Goal: Task Accomplishment & Management: Complete application form

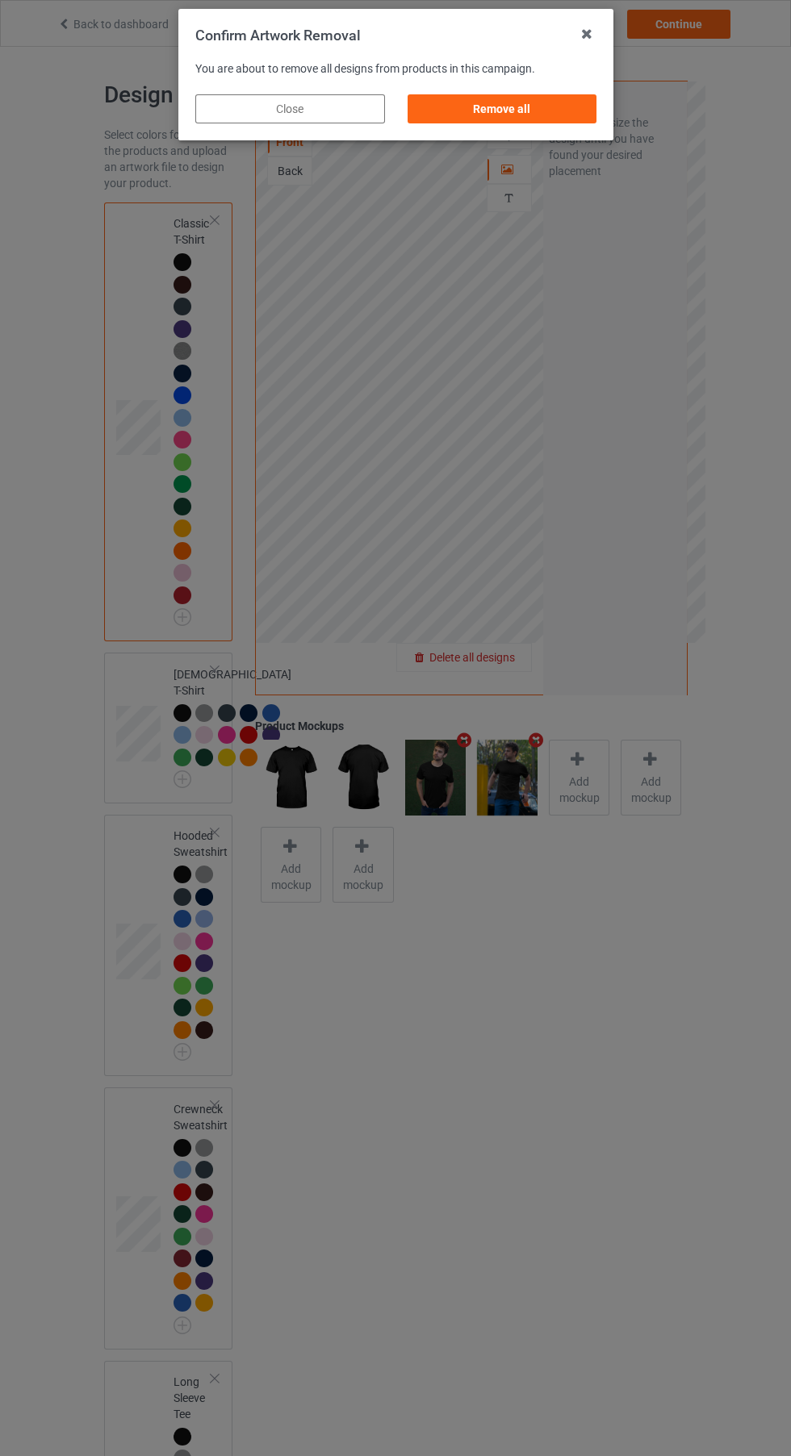
click at [534, 115] on div "Remove all" at bounding box center [502, 108] width 190 height 29
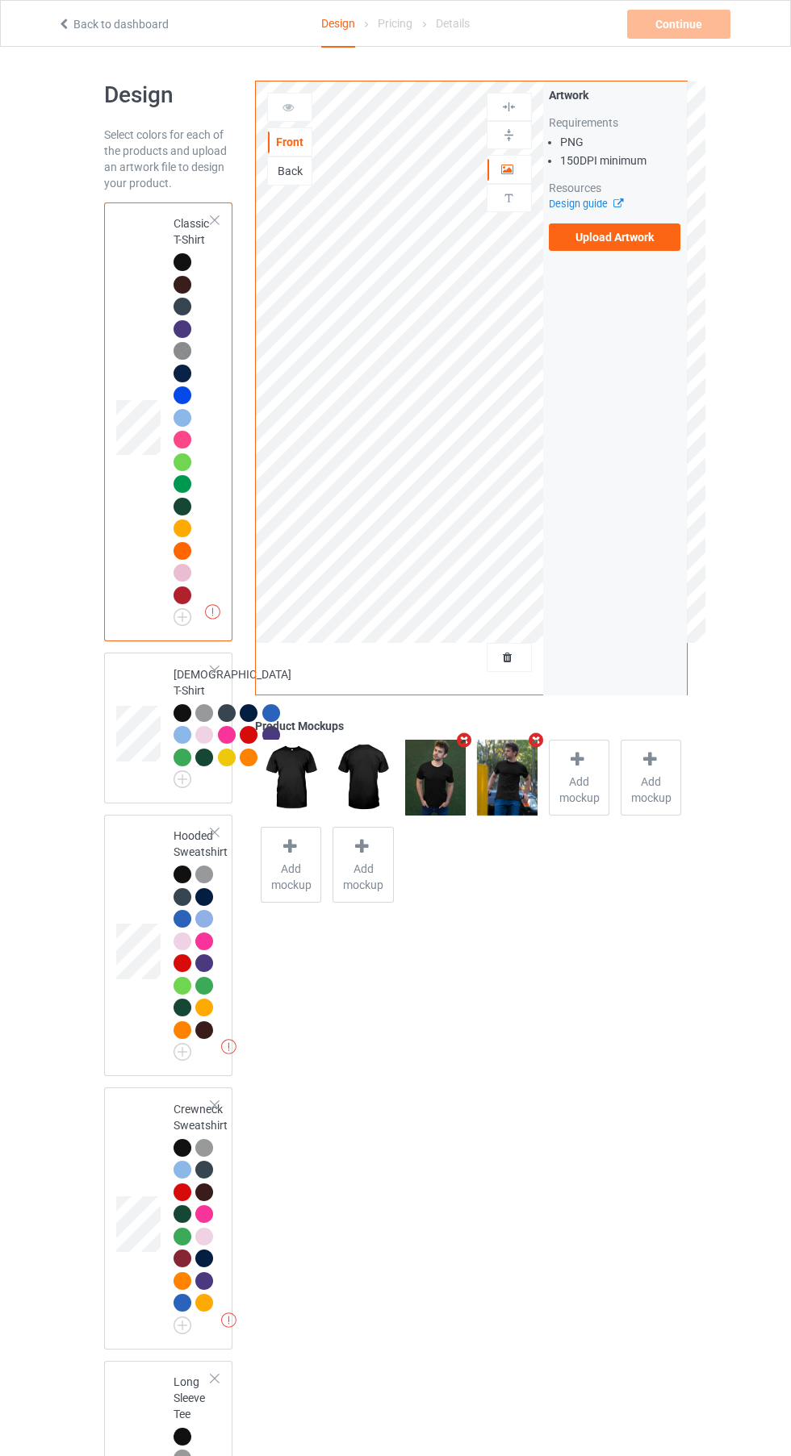
click at [643, 248] on label "Upload Artwork" at bounding box center [615, 236] width 132 height 27
click at [0, 0] on input "Upload Artwork" at bounding box center [0, 0] width 0 height 0
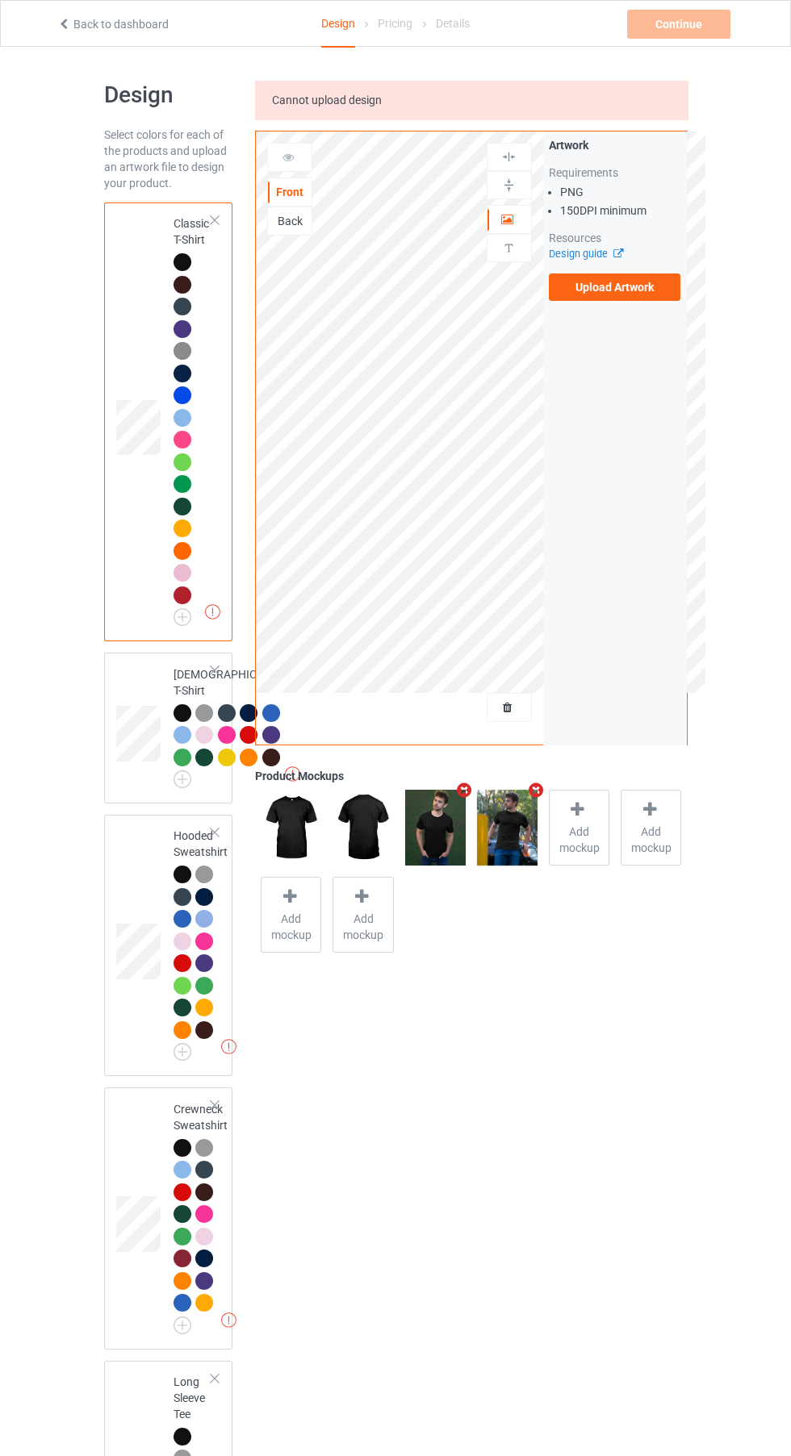
click at [641, 285] on label "Upload Artwork" at bounding box center [615, 286] width 132 height 27
click at [0, 0] on input "Upload Artwork" at bounding box center [0, 0] width 0 height 0
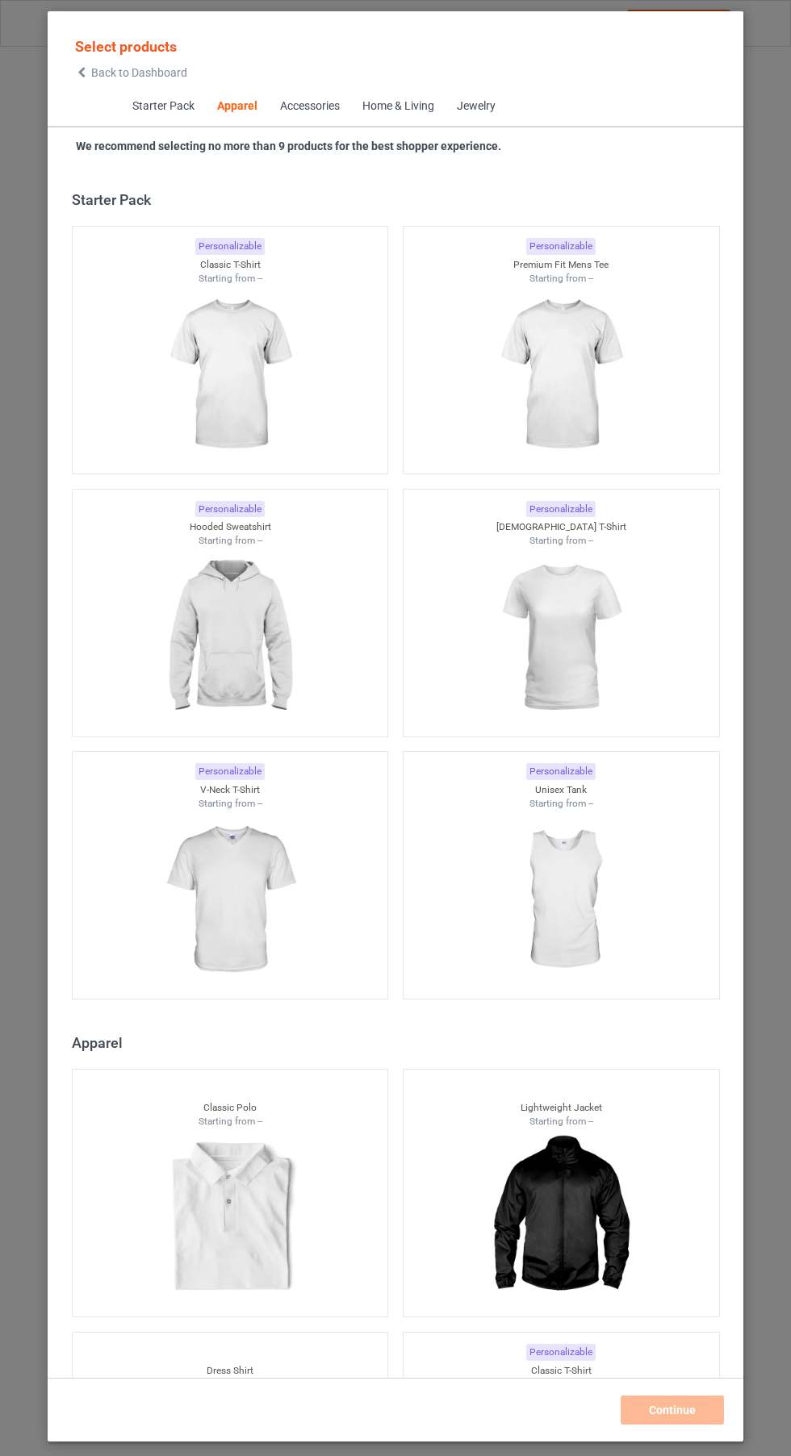
scroll to position [863, 0]
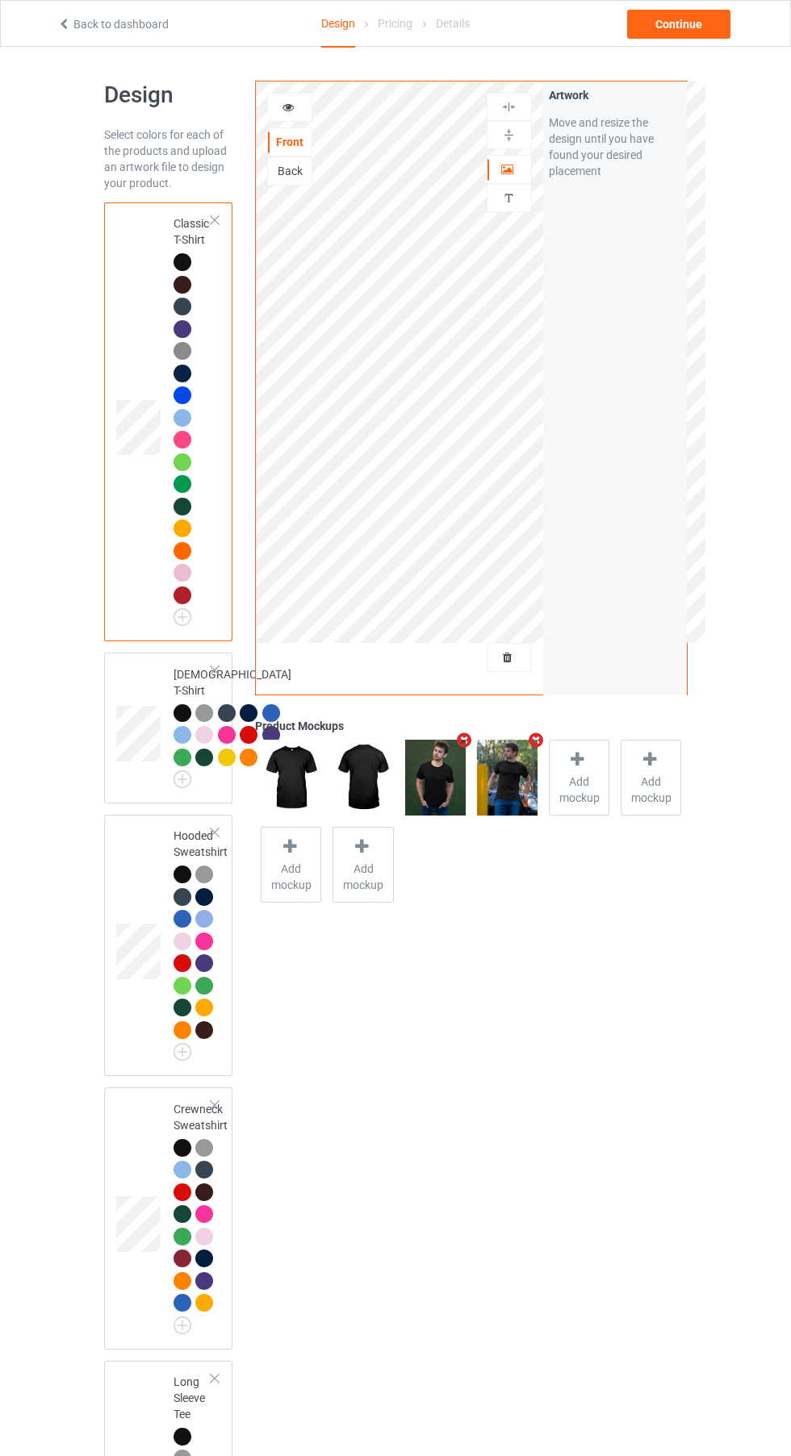
click at [522, 665] on div at bounding box center [509, 657] width 44 height 16
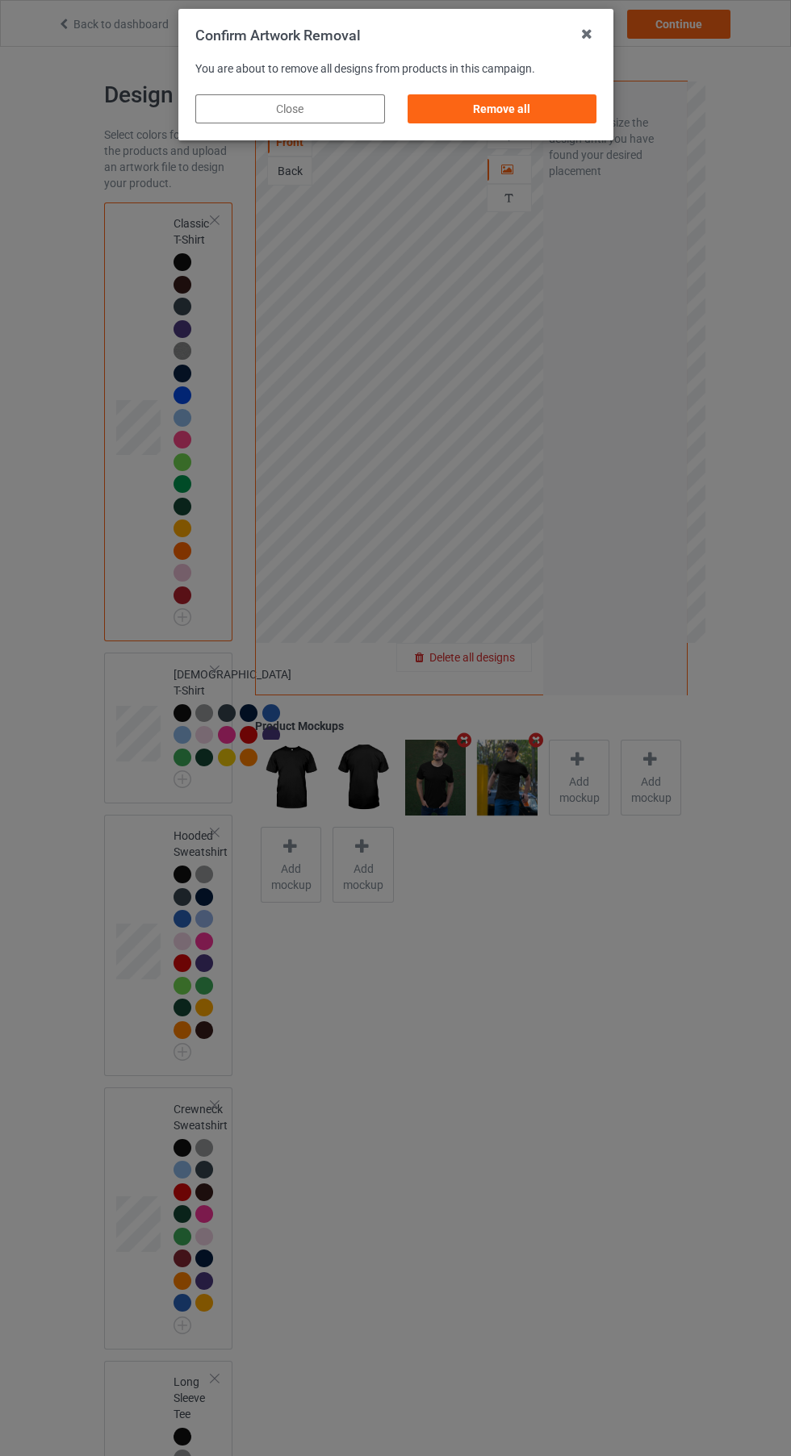
click at [498, 109] on div "Remove all" at bounding box center [502, 108] width 190 height 29
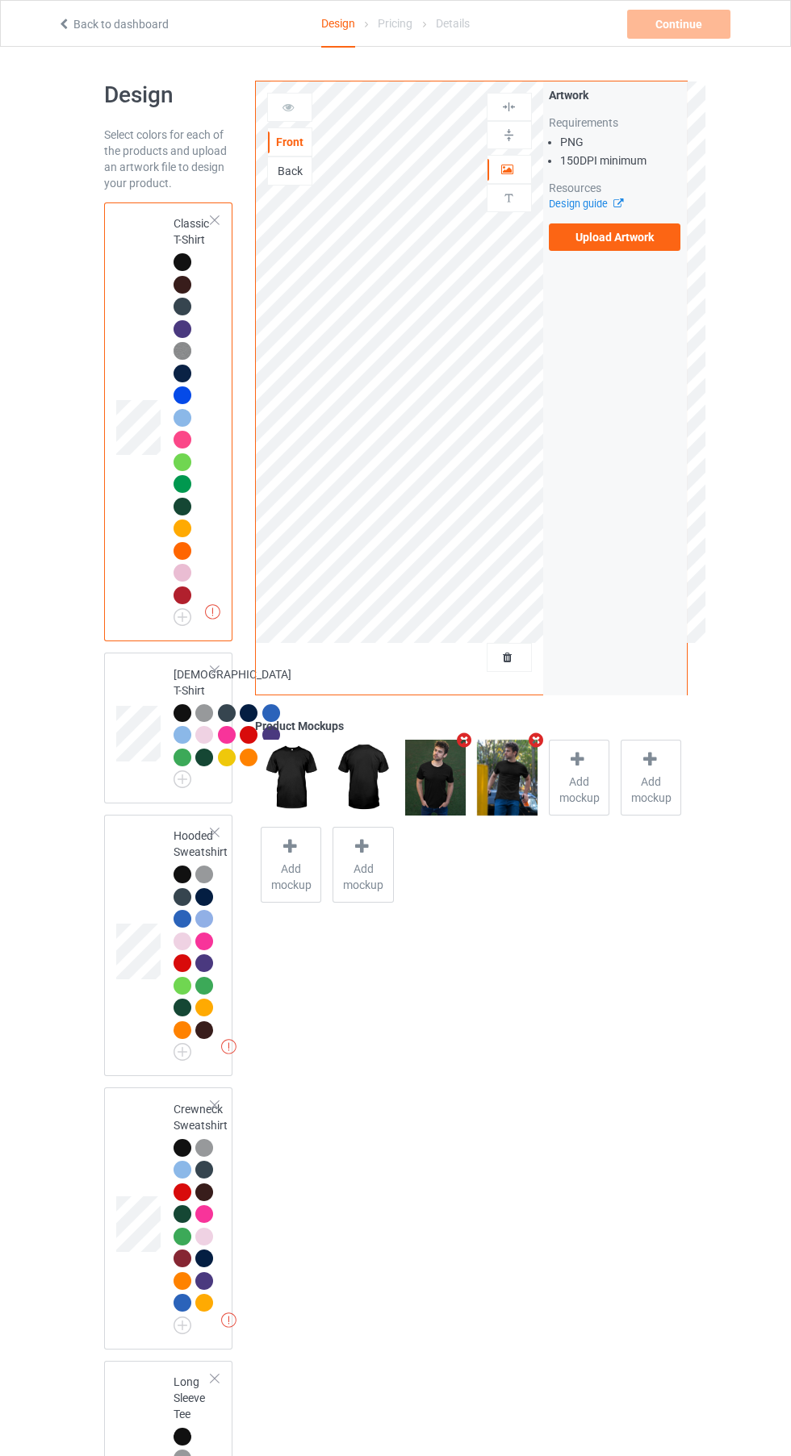
click at [610, 239] on label "Upload Artwork" at bounding box center [615, 236] width 132 height 27
click at [0, 0] on input "Upload Artwork" at bounding box center [0, 0] width 0 height 0
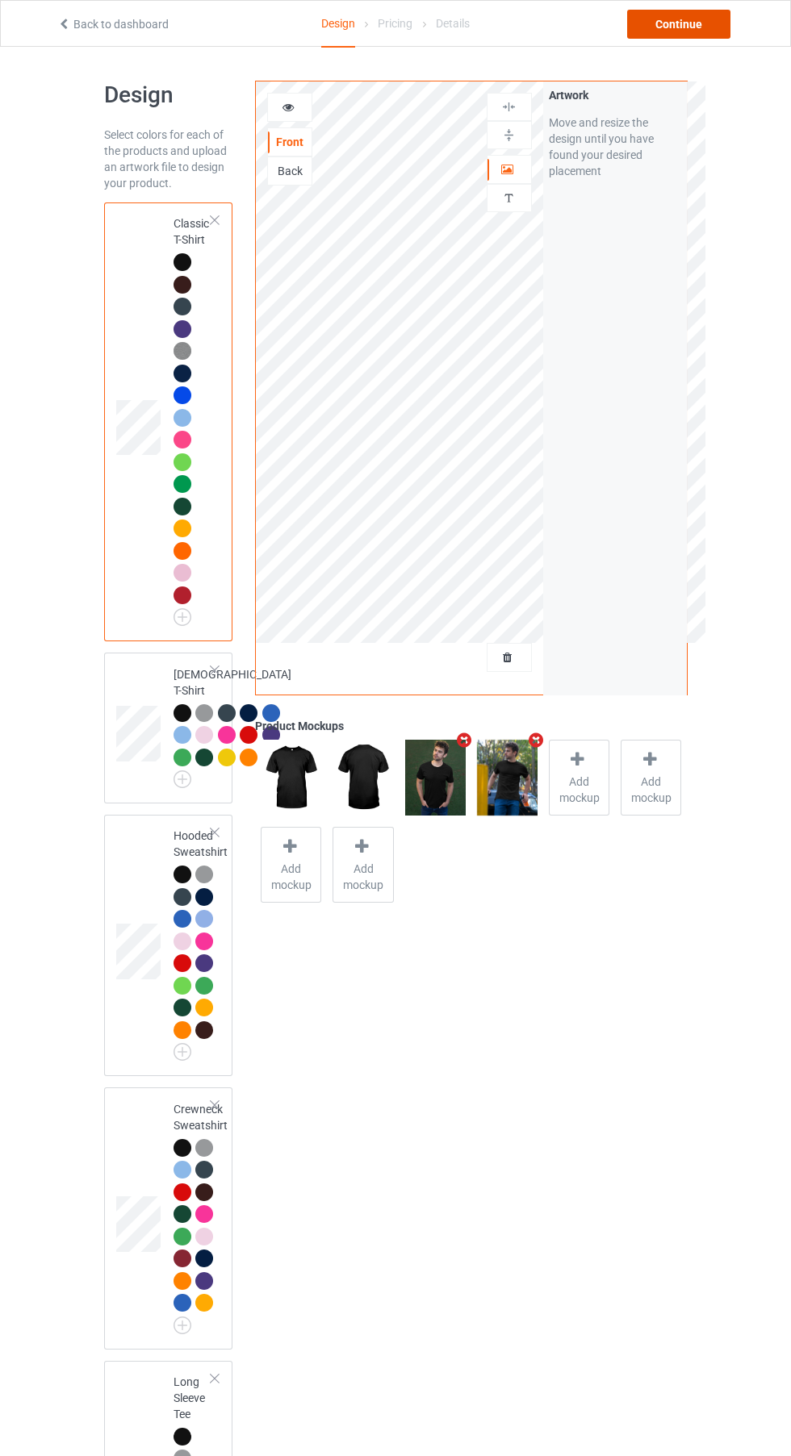
click at [701, 21] on div "Continue" at bounding box center [678, 24] width 103 height 29
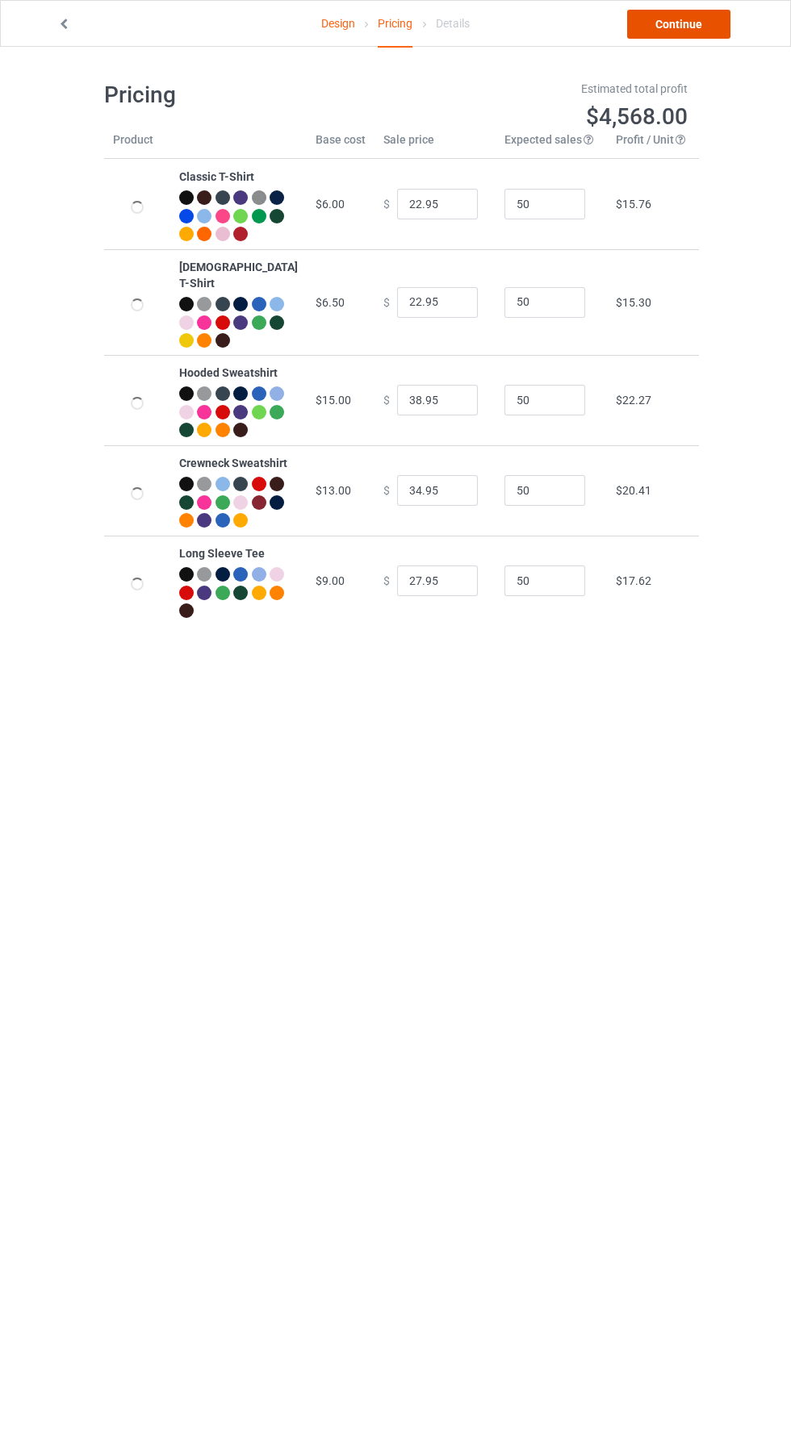
click at [687, 23] on link "Continue" at bounding box center [678, 24] width 103 height 29
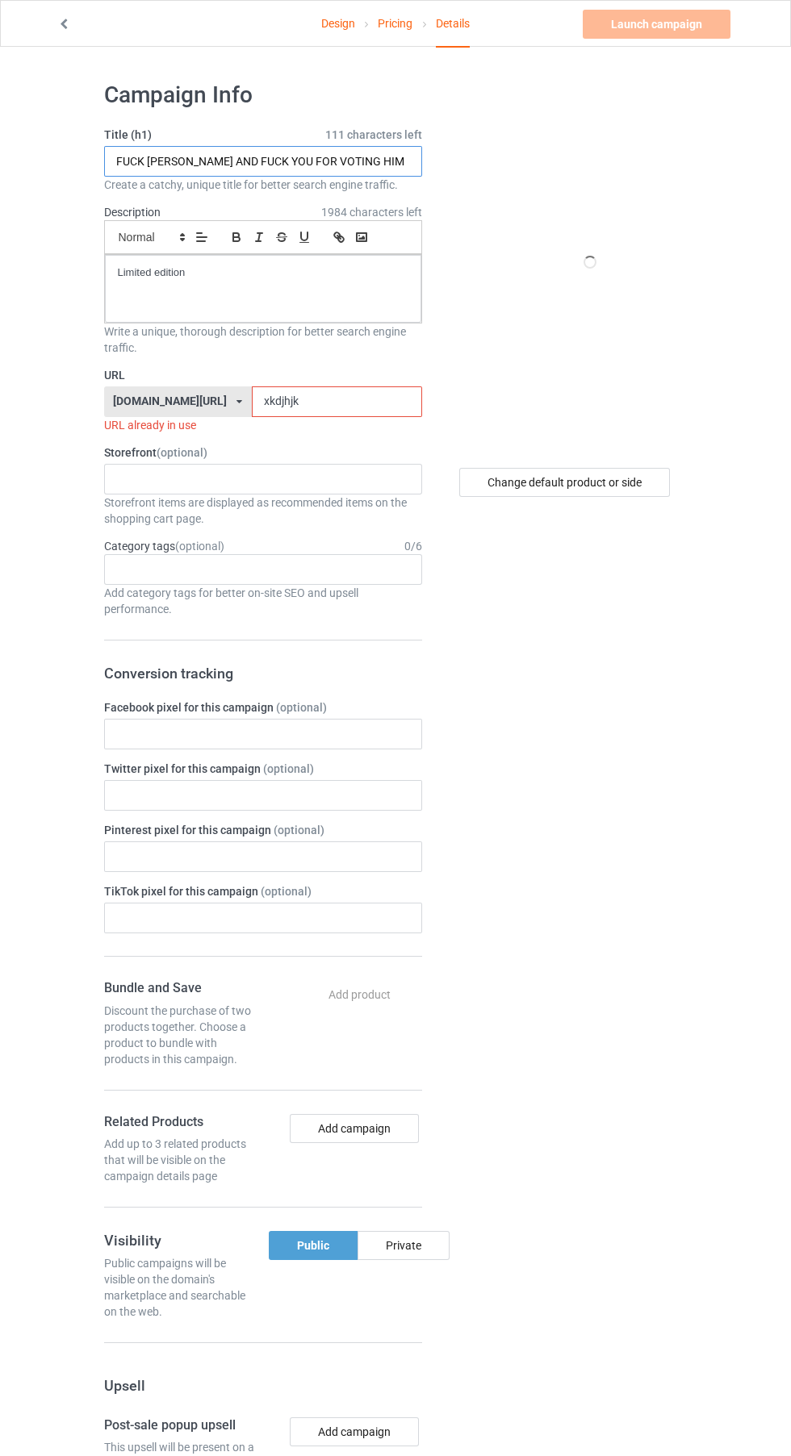
click at [374, 161] on input "FUCK TRUMP AND FUCK YOU FOR VOTING HIM" at bounding box center [263, 161] width 318 height 31
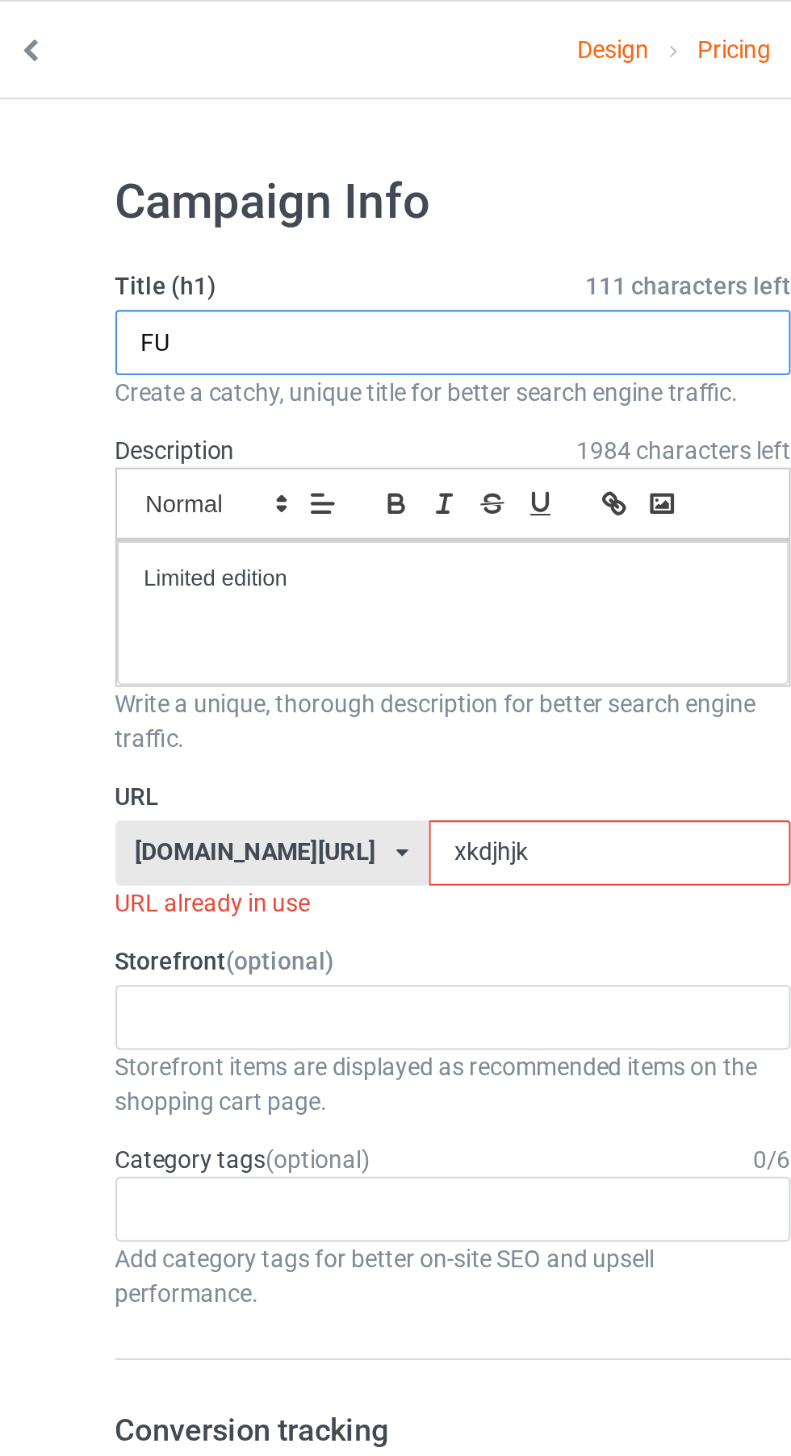
type input "F"
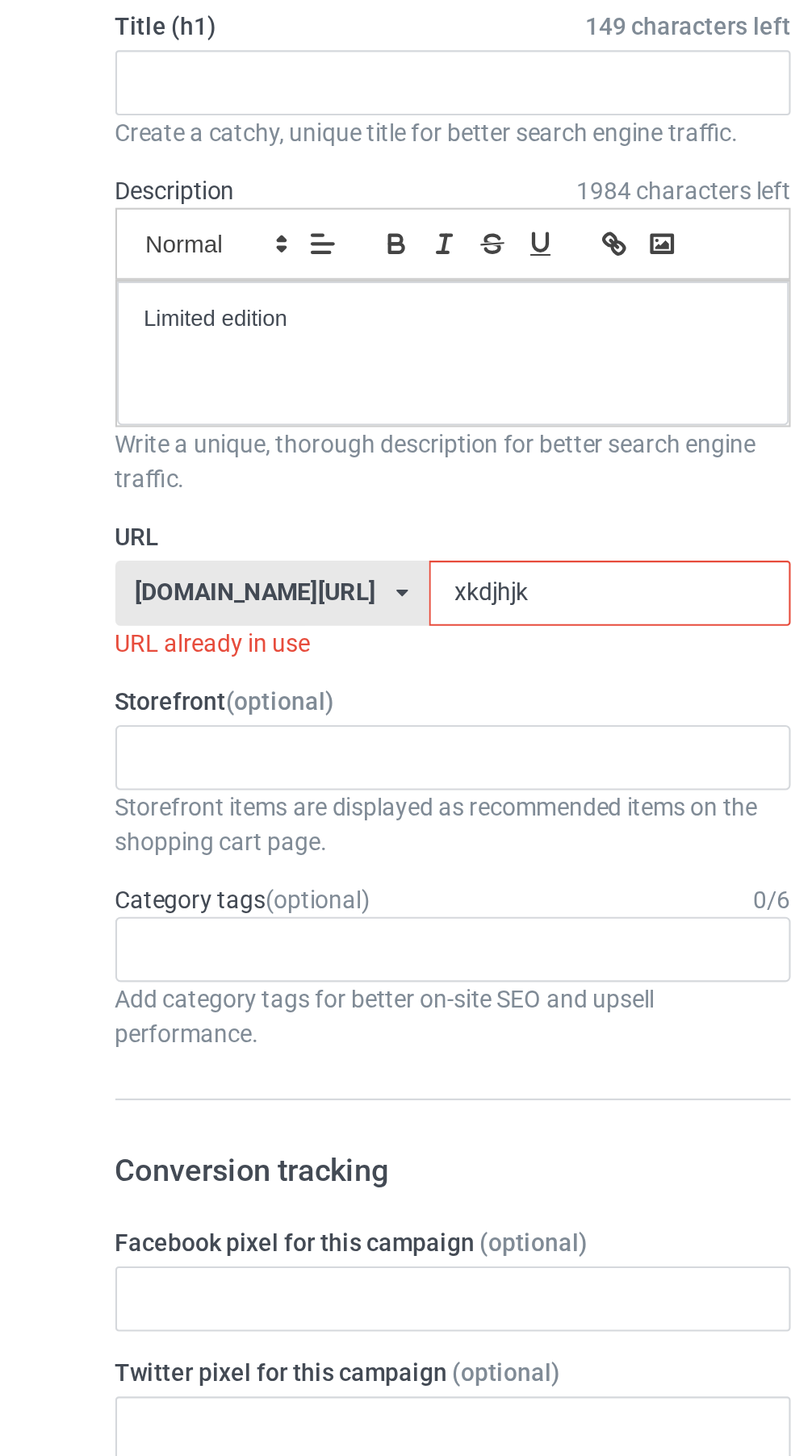
click at [265, 407] on input "xkdjhjk" at bounding box center [337, 401] width 170 height 31
type input "xkdjhfjk"
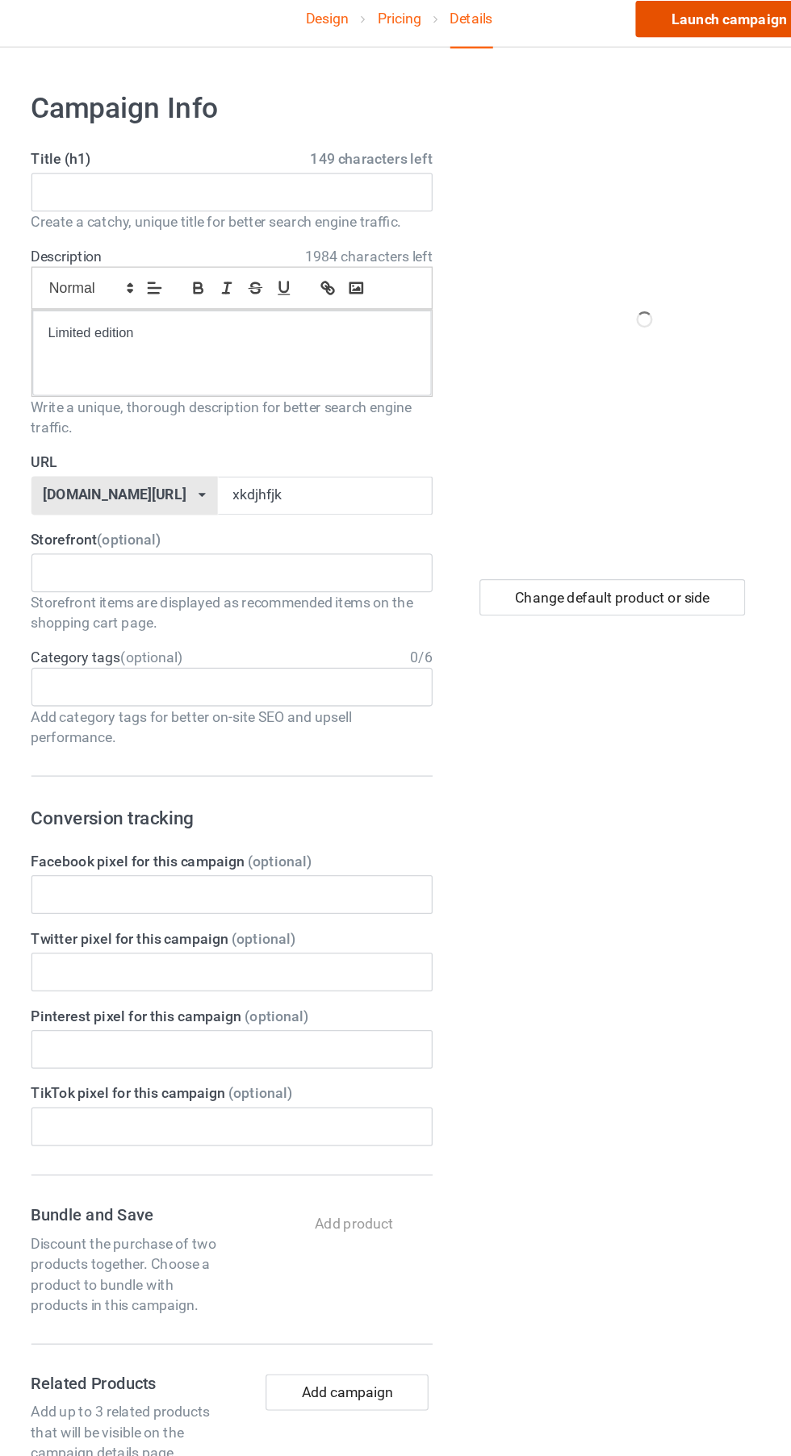
click at [666, 26] on link "Launch campaign" at bounding box center [656, 24] width 148 height 29
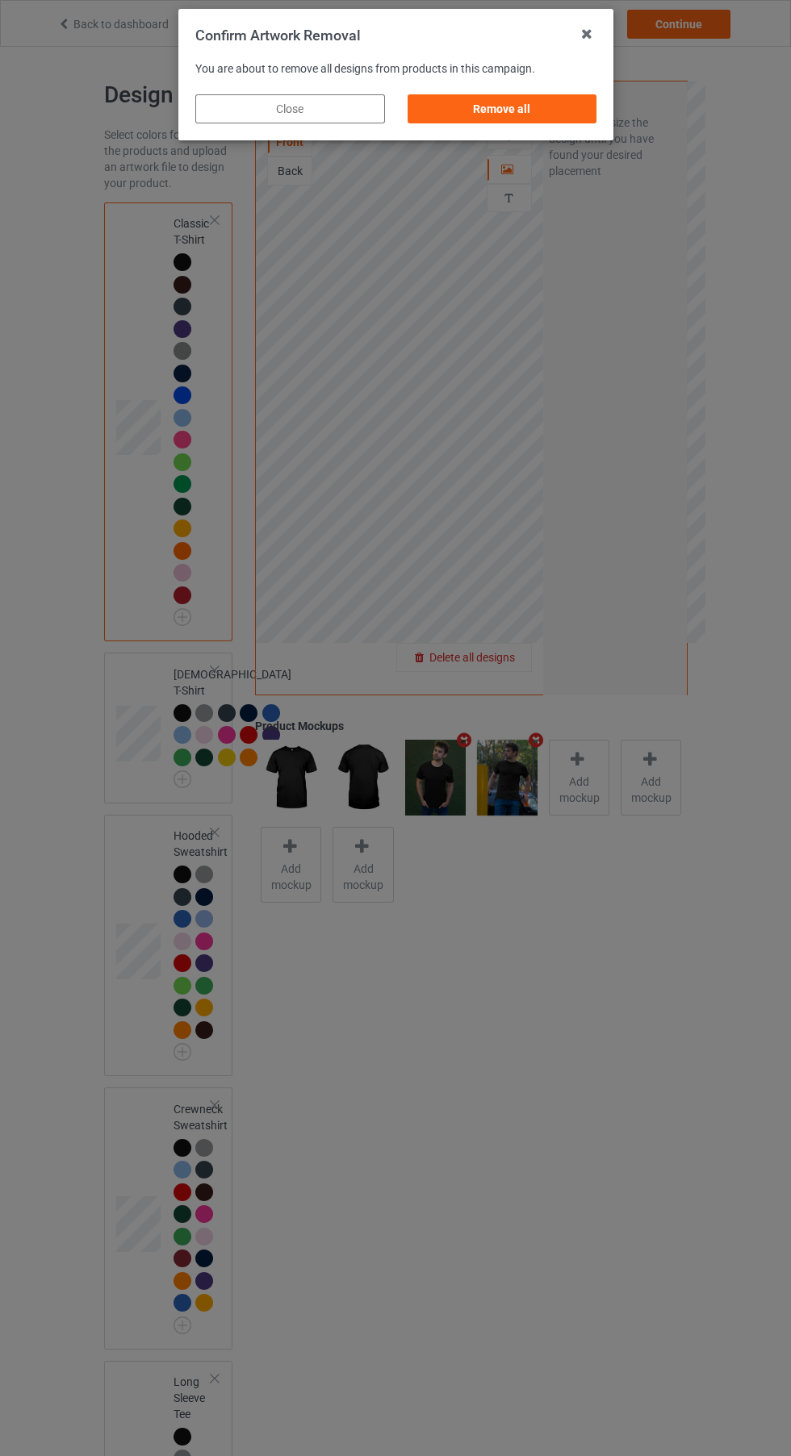
click at [549, 99] on div "Remove all" at bounding box center [502, 108] width 190 height 29
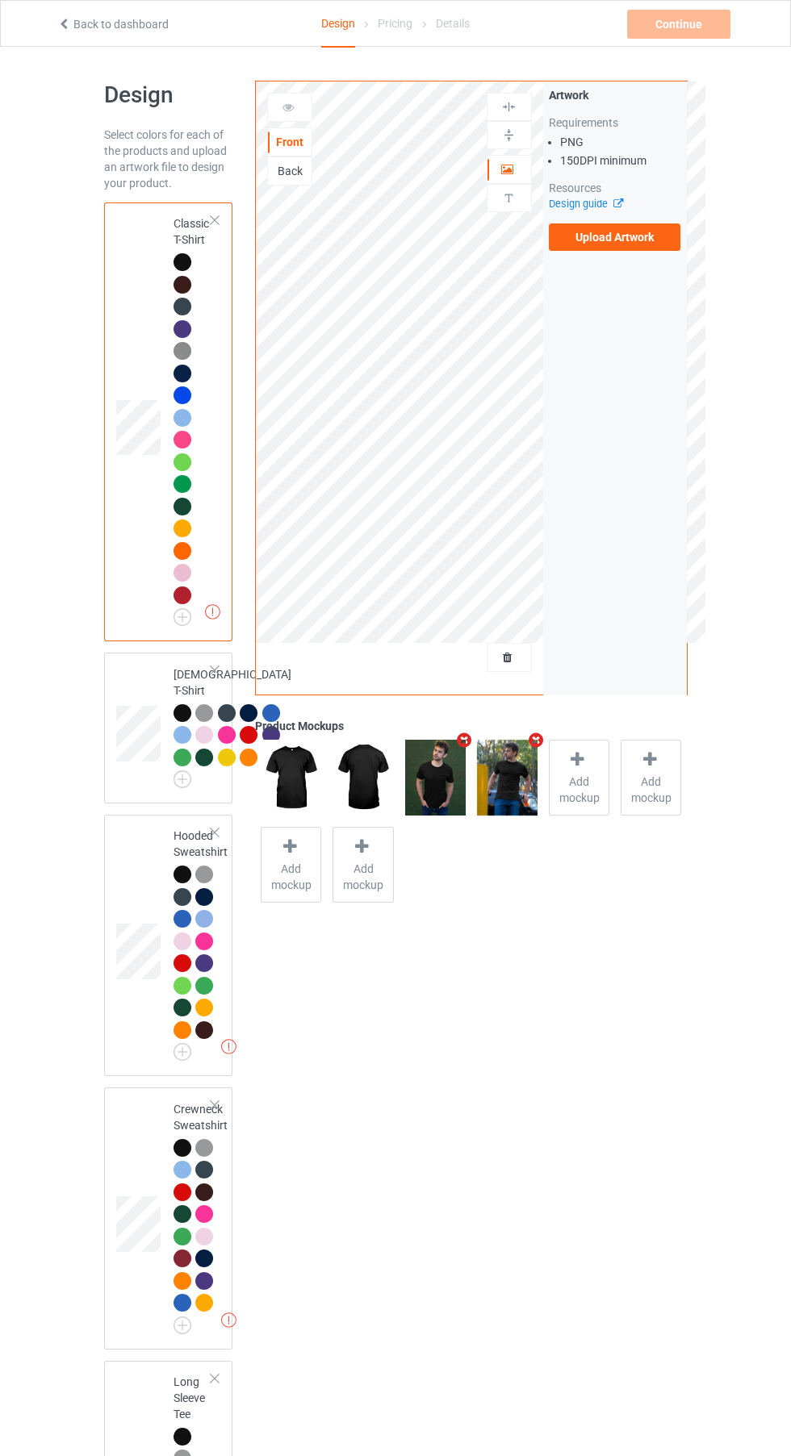
click at [644, 244] on label "Upload Artwork" at bounding box center [615, 236] width 132 height 27
click at [0, 0] on input "Upload Artwork" at bounding box center [0, 0] width 0 height 0
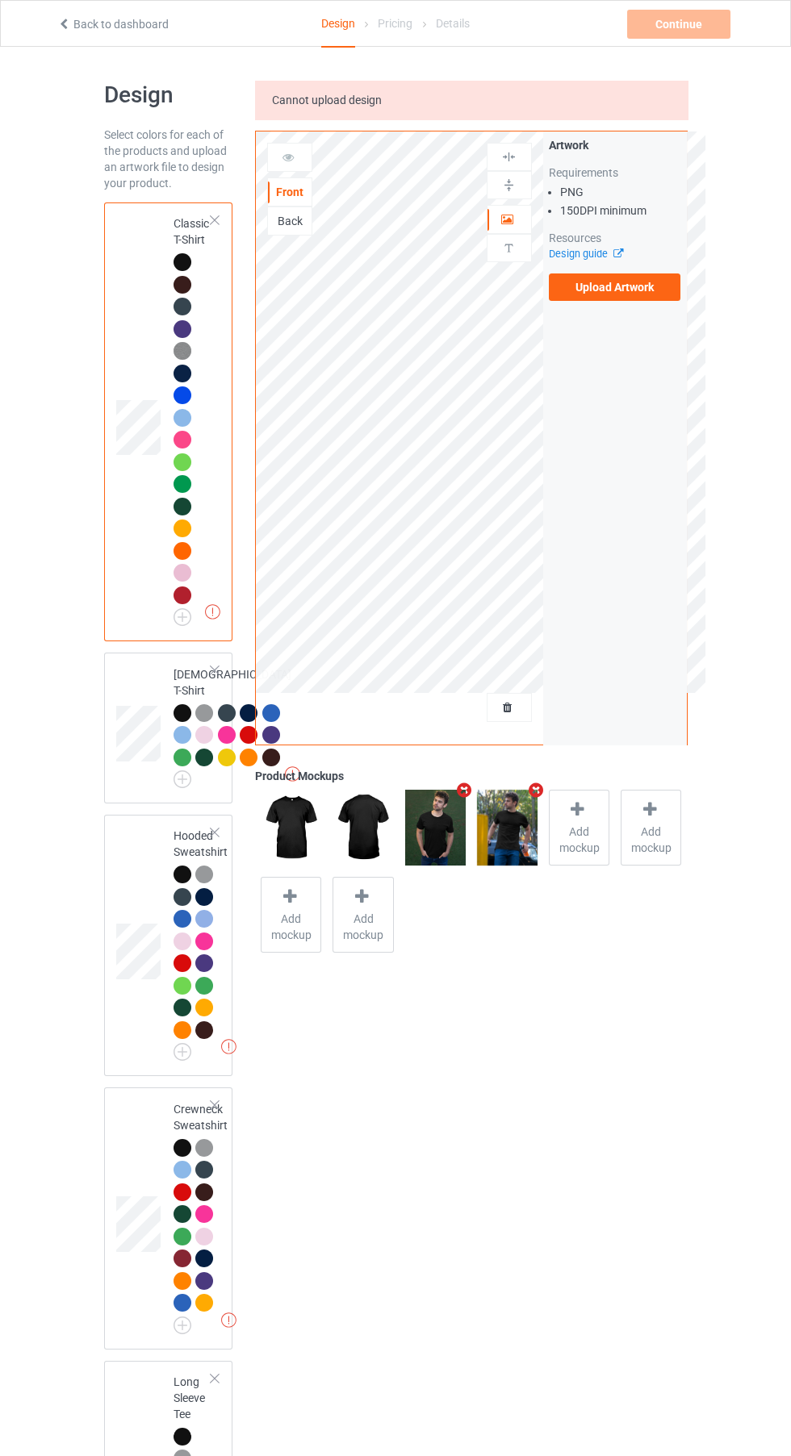
click at [0, 0] on img at bounding box center [0, 0] width 0 height 0
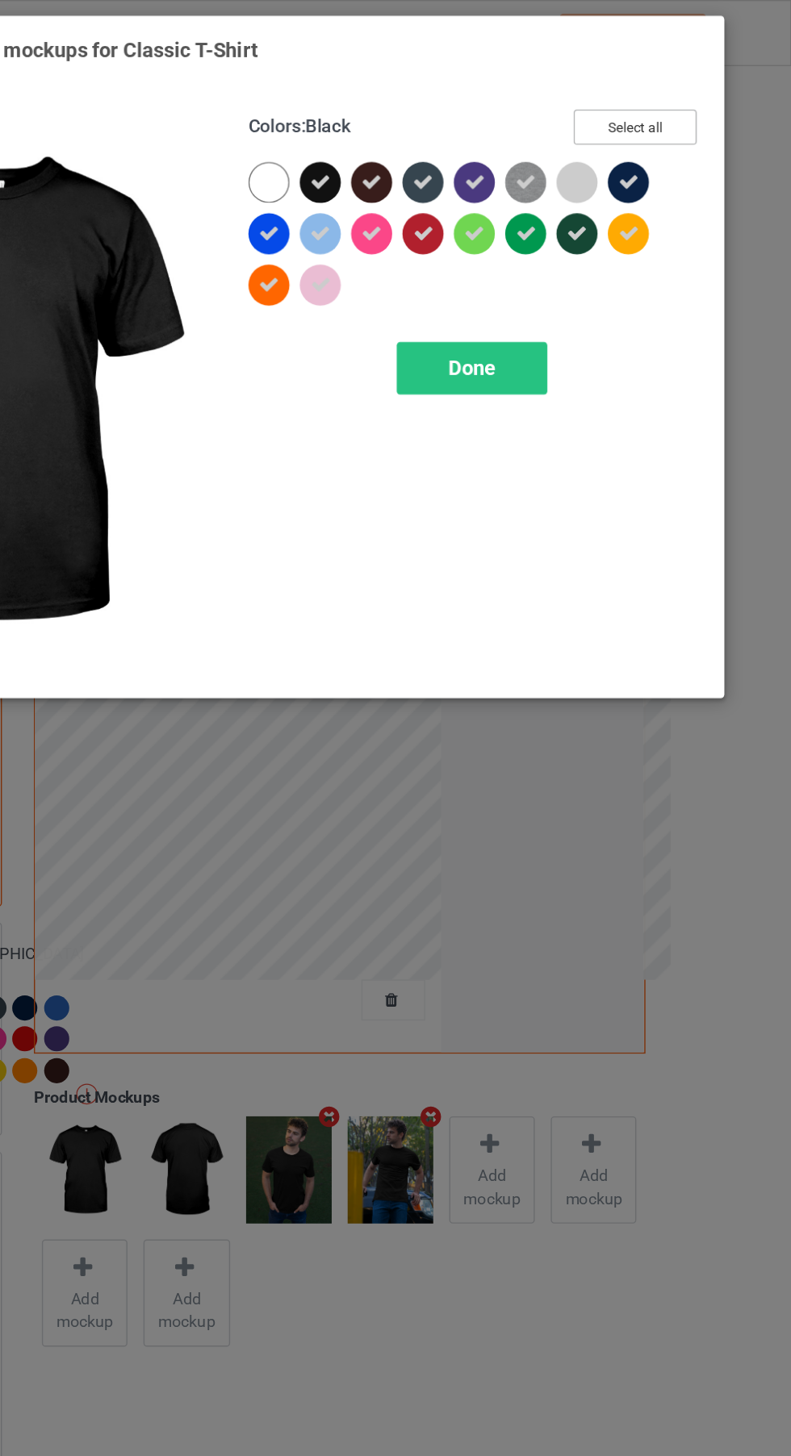
click at [702, 89] on button "Select all" at bounding box center [679, 89] width 87 height 25
click at [693, 93] on button "Reset to Default" at bounding box center [665, 89] width 117 height 25
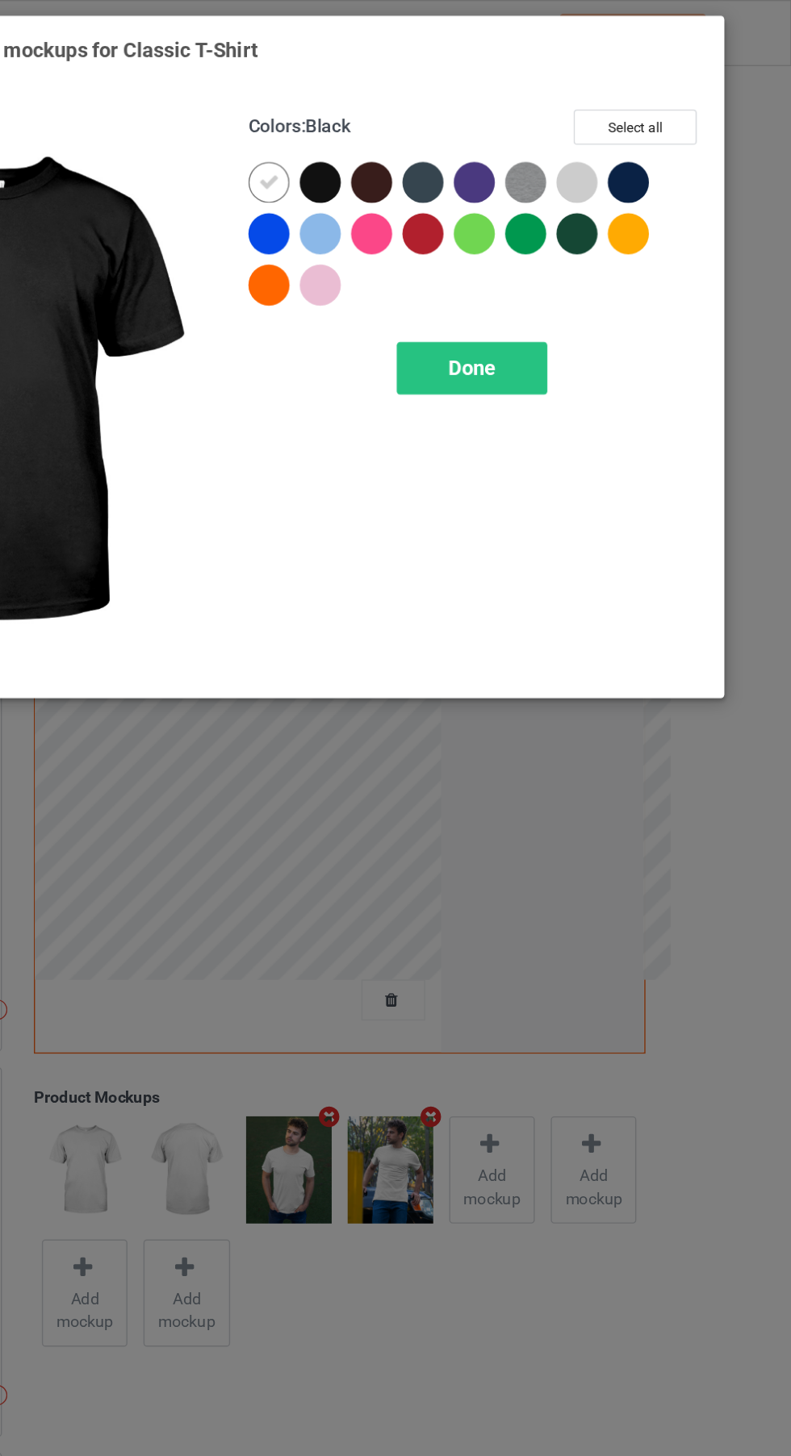
click at [453, 120] on div at bounding box center [457, 129] width 29 height 29
click at [413, 127] on div at bounding box center [421, 129] width 29 height 29
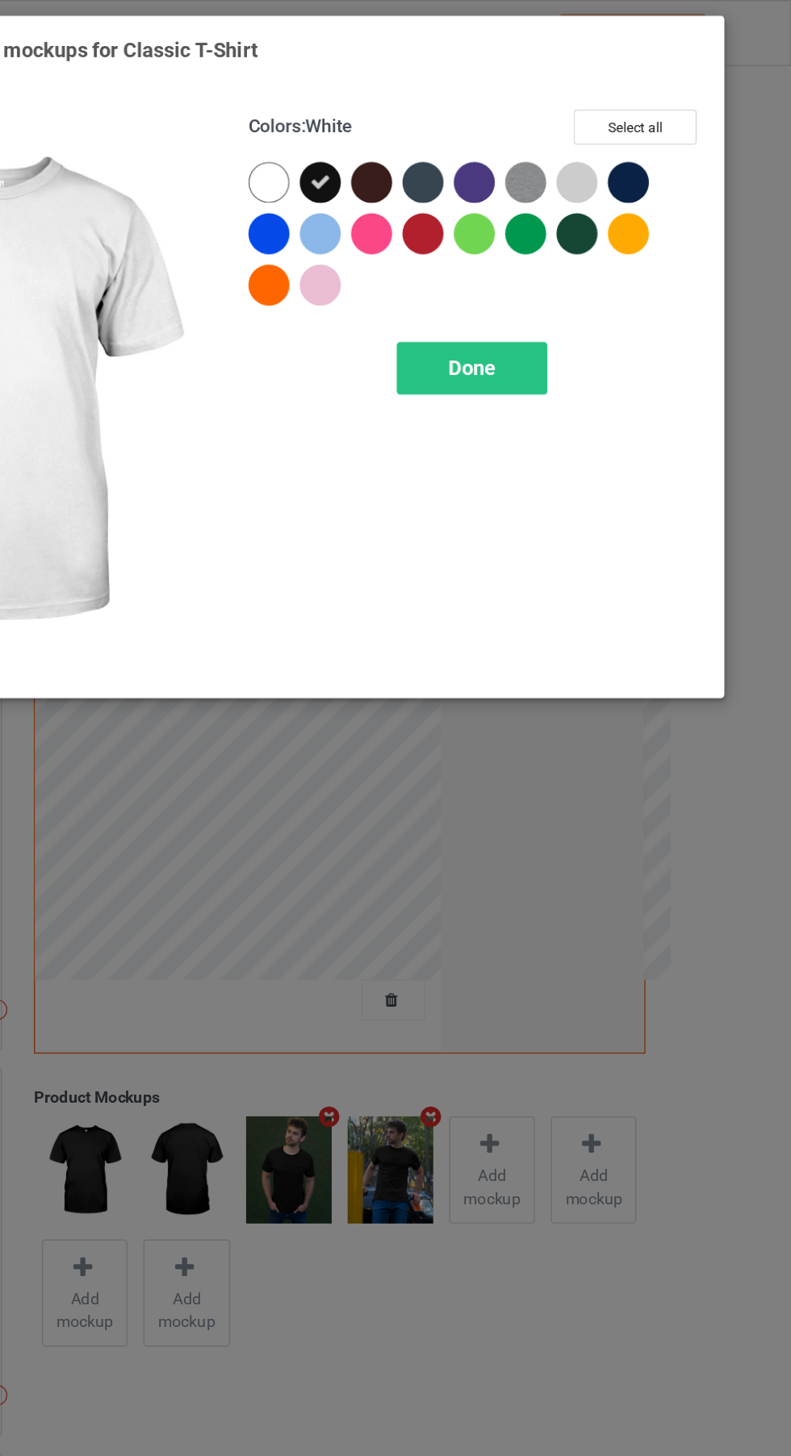
click at [572, 265] on span "Done" at bounding box center [565, 260] width 34 height 17
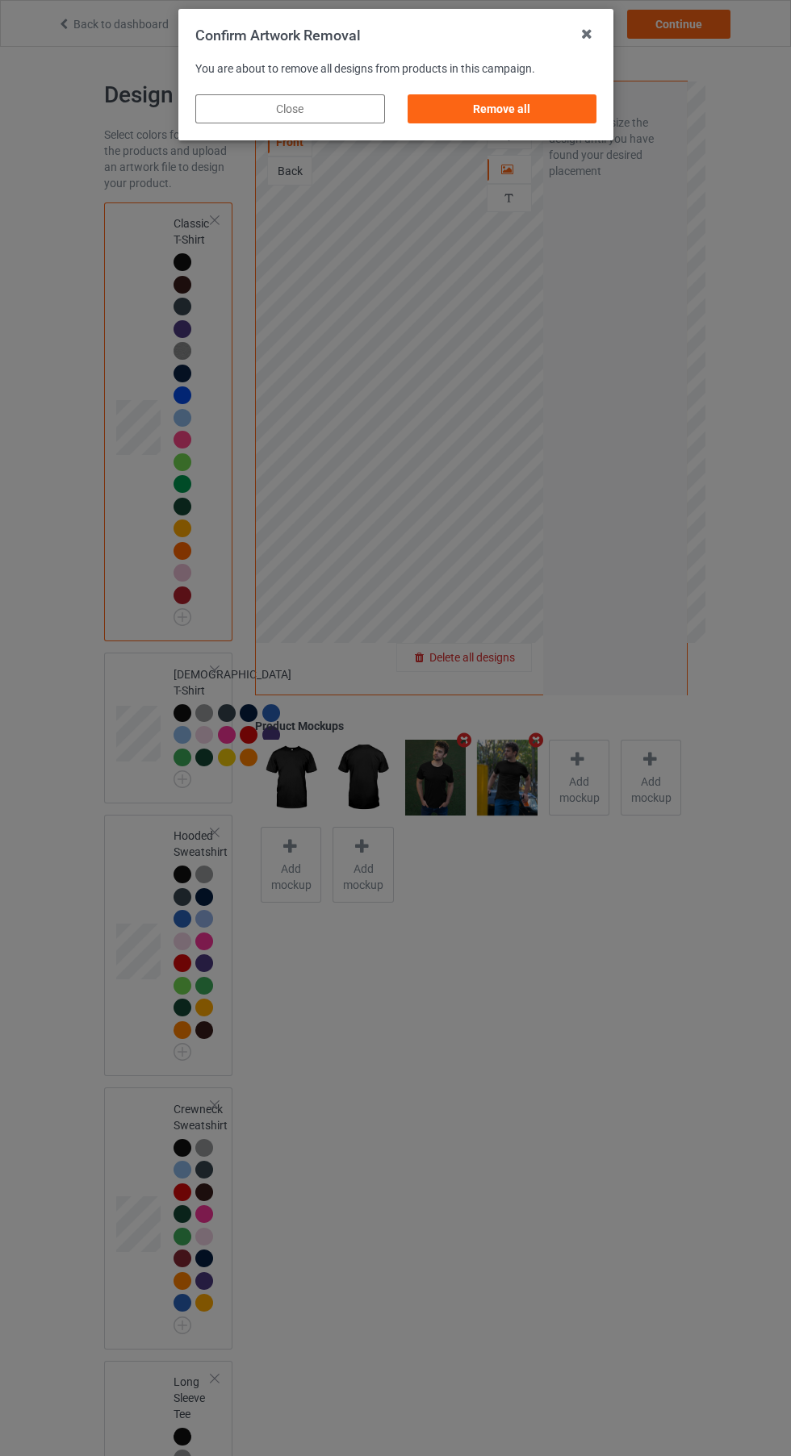
click at [537, 96] on div "Remove all" at bounding box center [502, 108] width 190 height 29
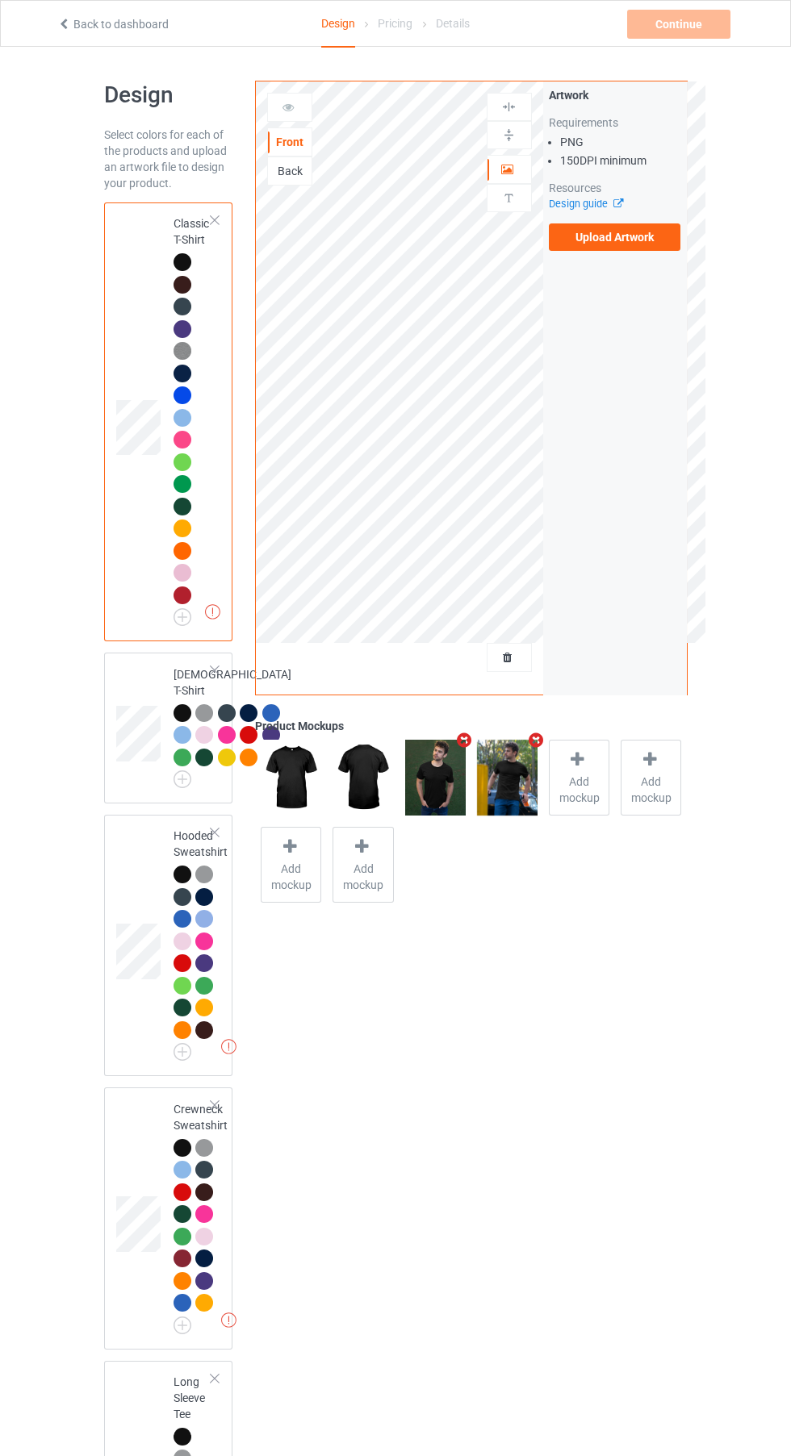
click at [636, 235] on label "Upload Artwork" at bounding box center [615, 236] width 132 height 27
click at [0, 0] on input "Upload Artwork" at bounding box center [0, 0] width 0 height 0
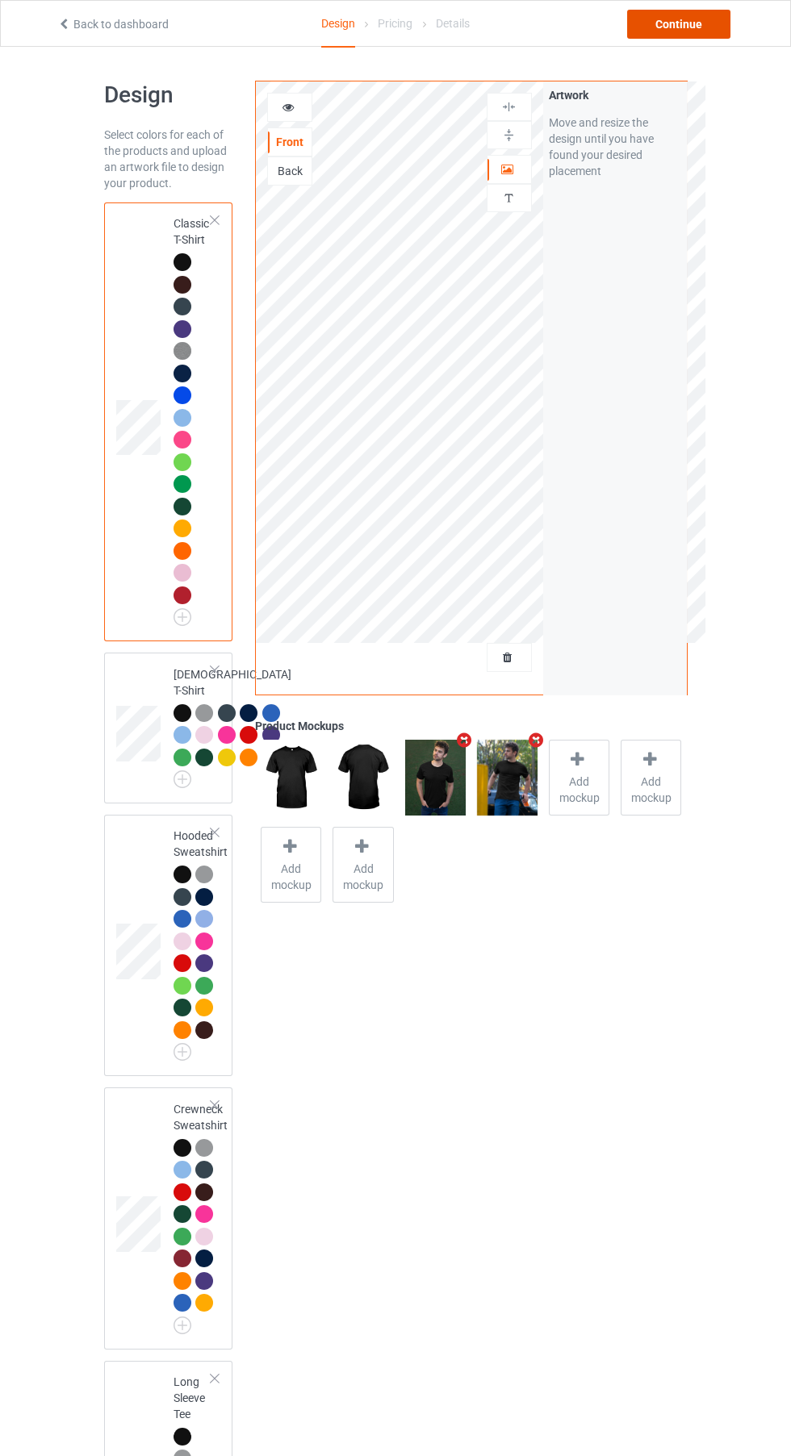
click at [682, 23] on div "Continue" at bounding box center [678, 24] width 103 height 29
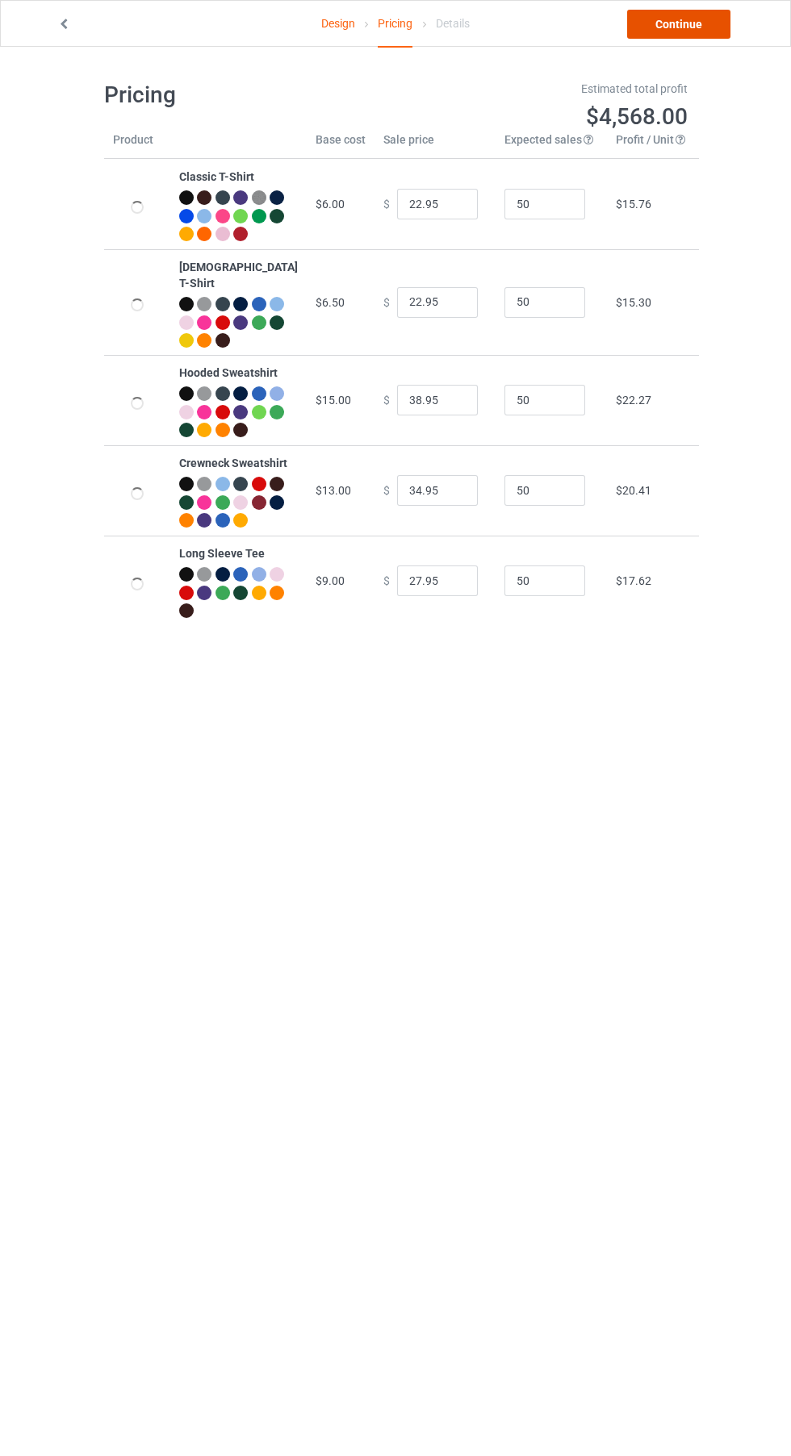
click at [692, 35] on link "Continue" at bounding box center [678, 24] width 103 height 29
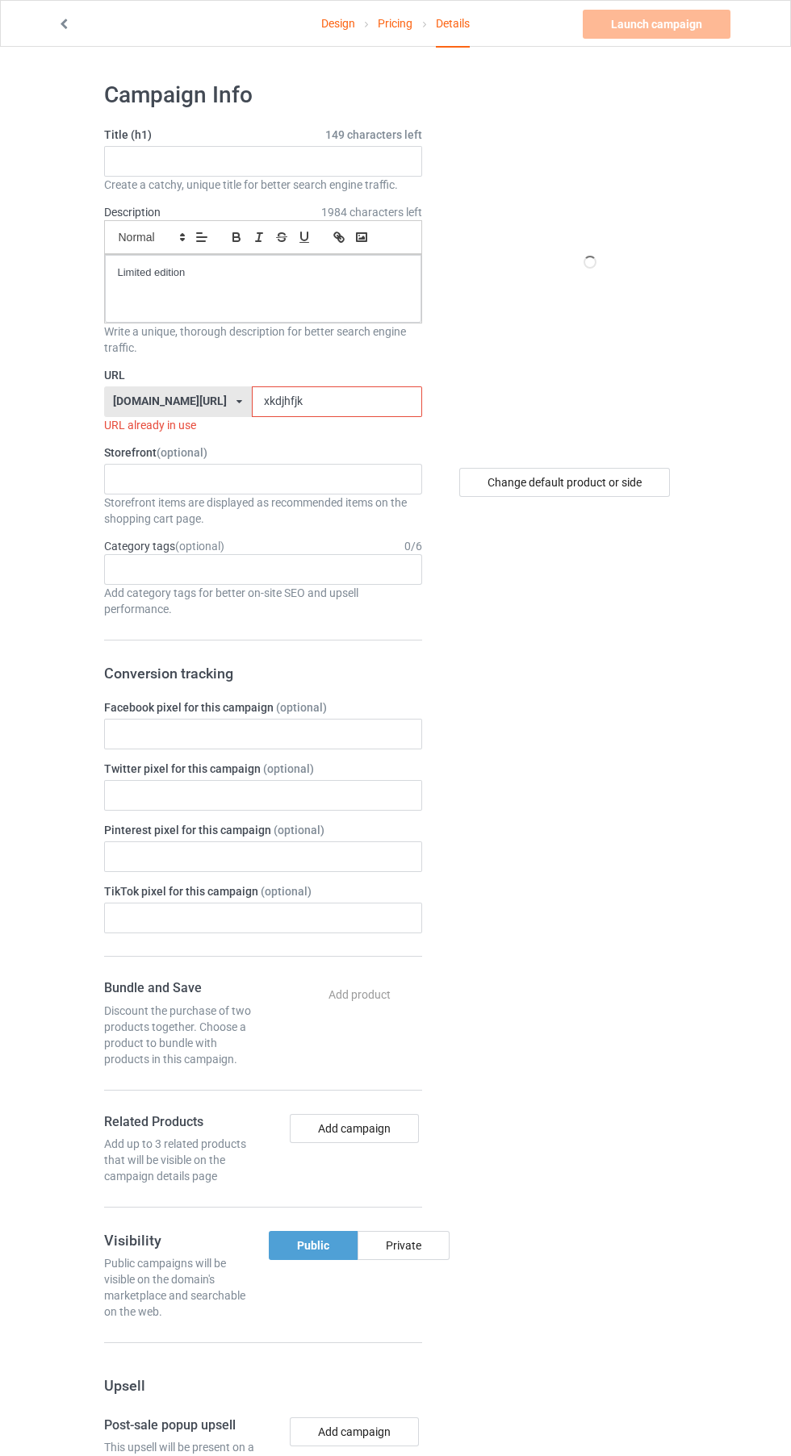
click at [259, 402] on input "xkdjhfjk" at bounding box center [337, 401] width 170 height 31
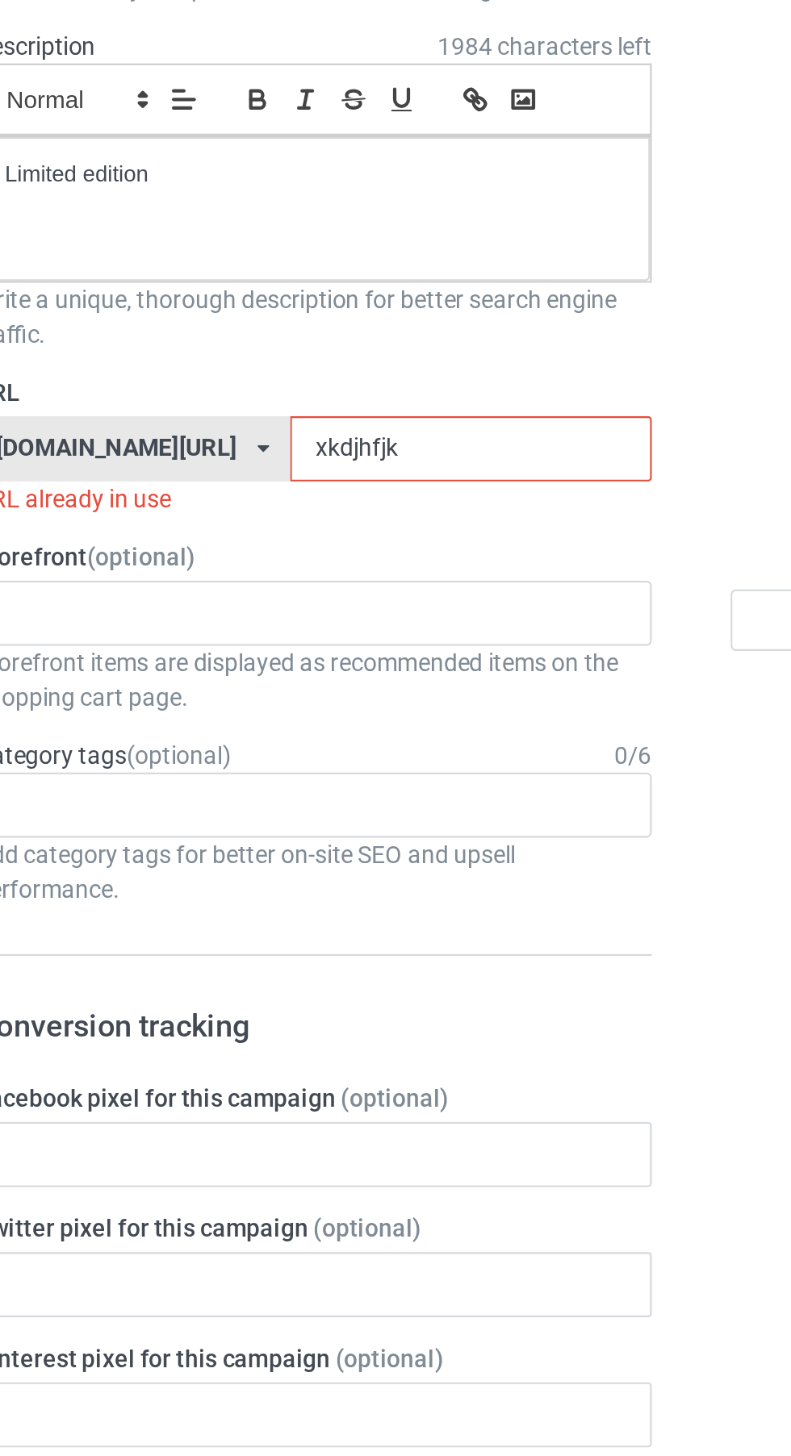
type input "xkdjuhfjk"
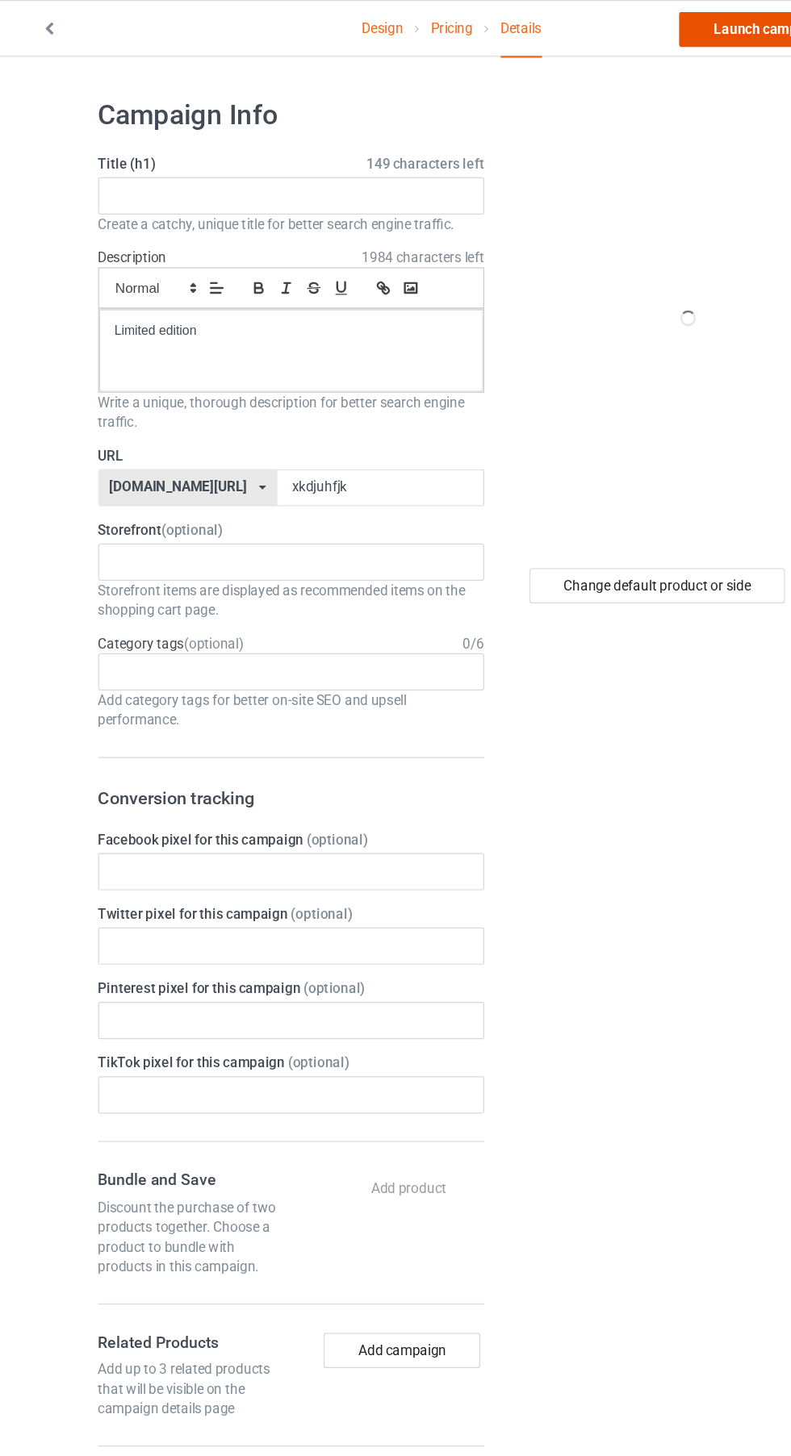
click at [632, 31] on link "Launch campaign" at bounding box center [656, 24] width 148 height 29
